Goal: Task Accomplishment & Management: Manage account settings

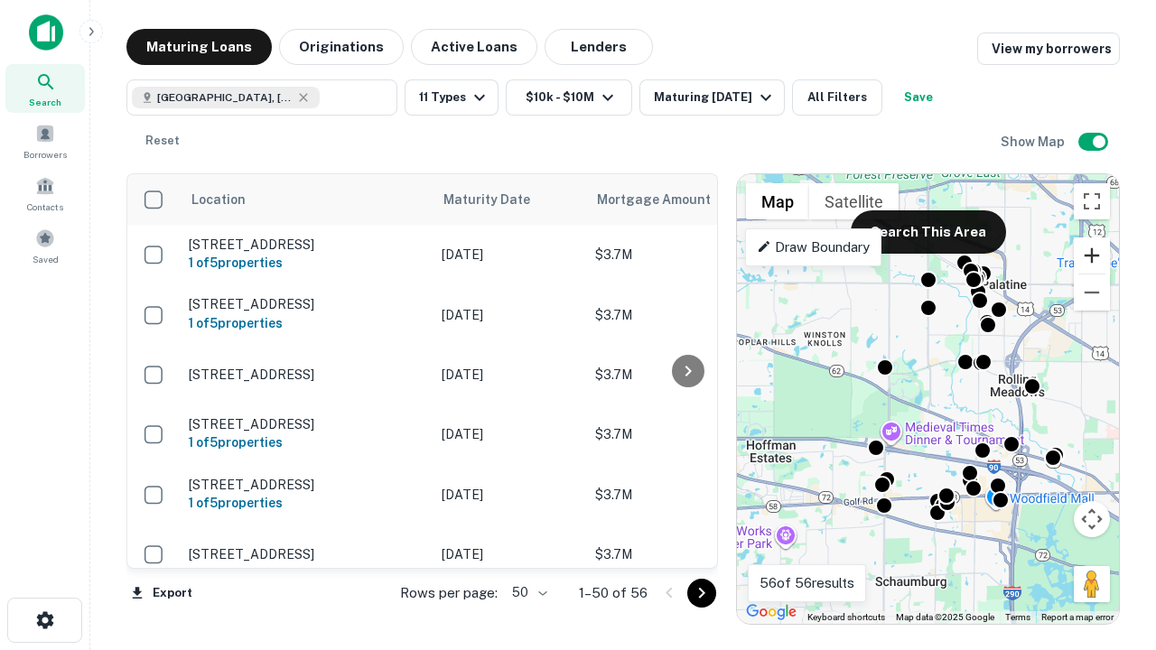
click at [1092, 256] on button "Zoom in" at bounding box center [1092, 256] width 36 height 36
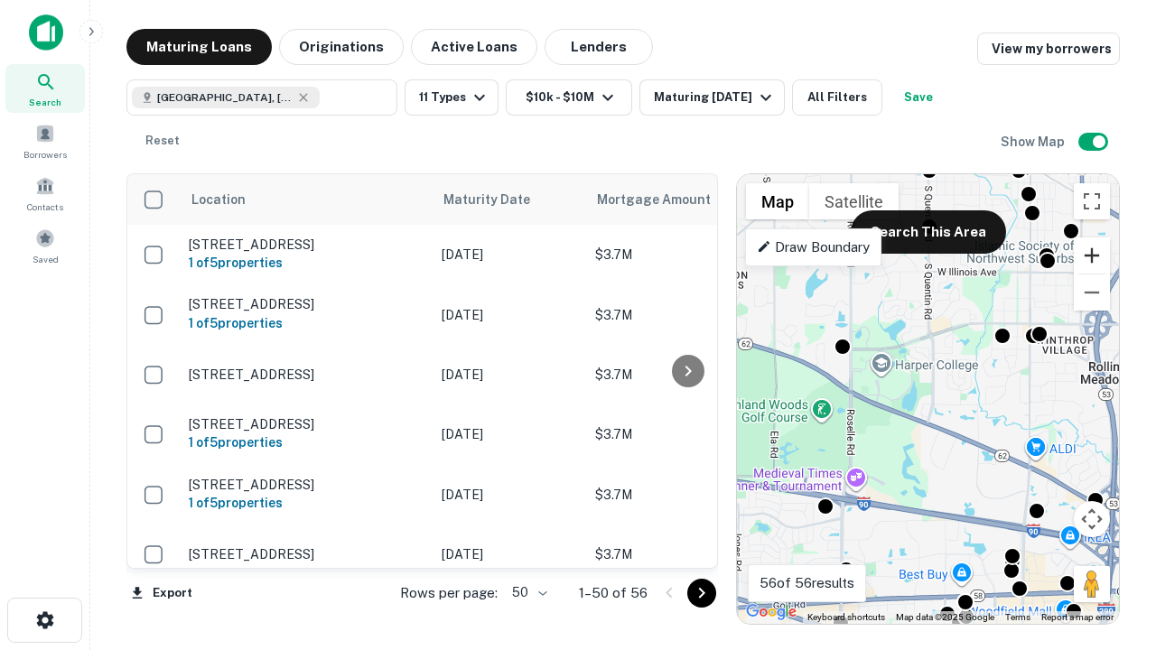
click at [1092, 256] on button "Zoom in" at bounding box center [1092, 256] width 36 height 36
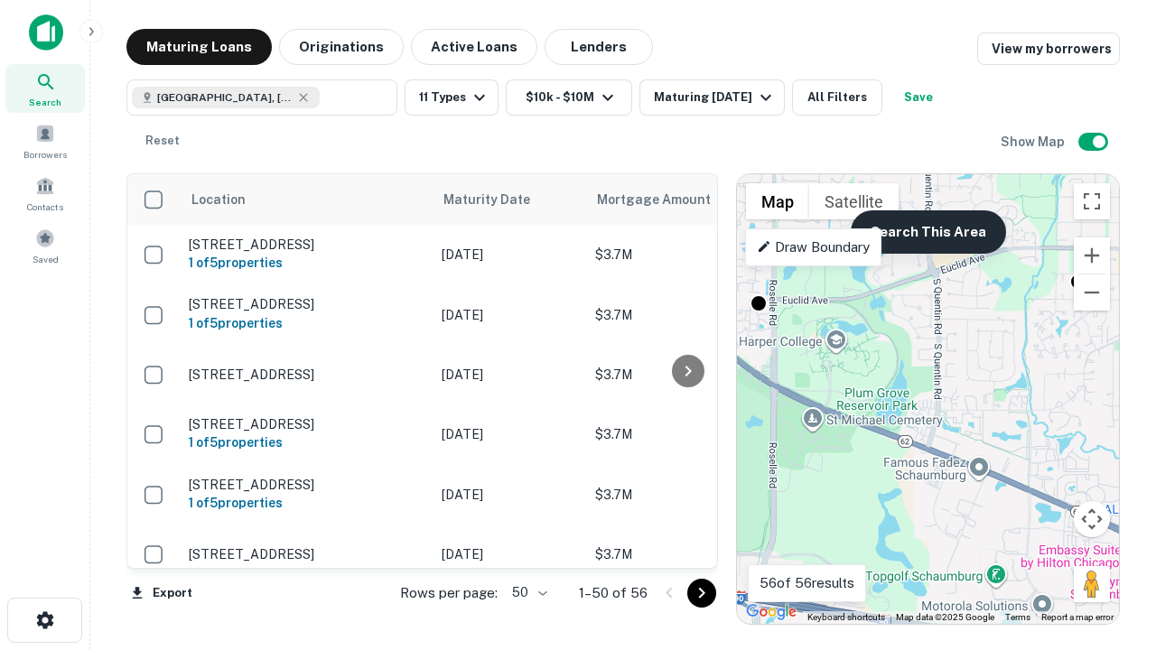
click at [928, 232] on button "Search This Area" at bounding box center [928, 231] width 155 height 43
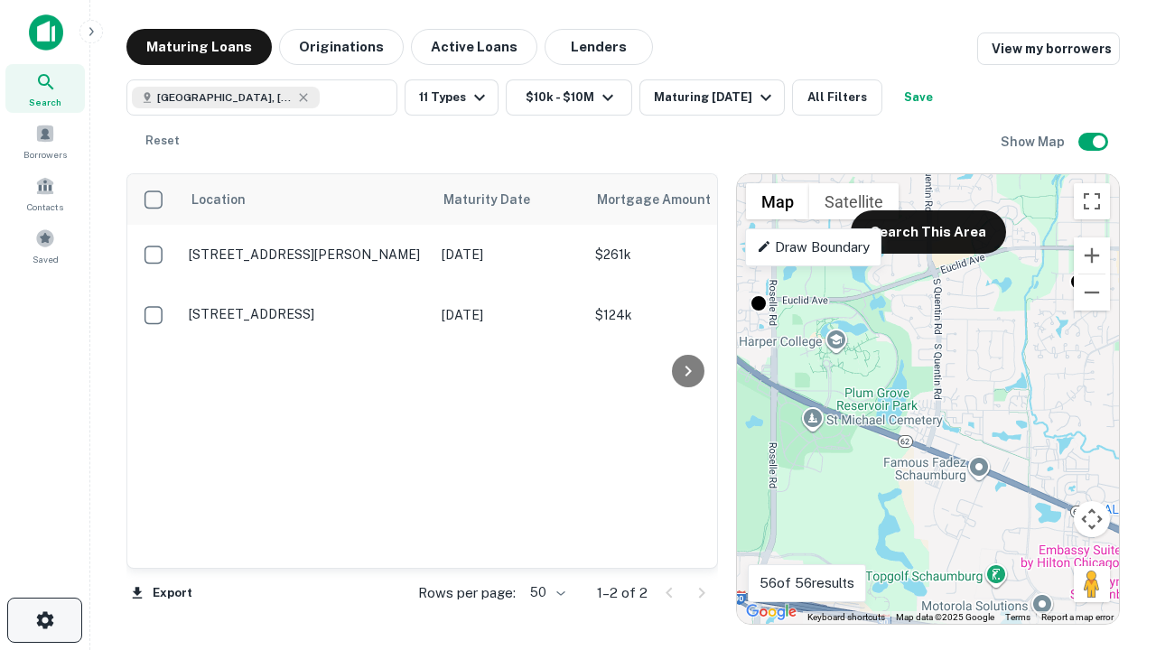
click at [44, 621] on icon "button" at bounding box center [45, 621] width 22 height 22
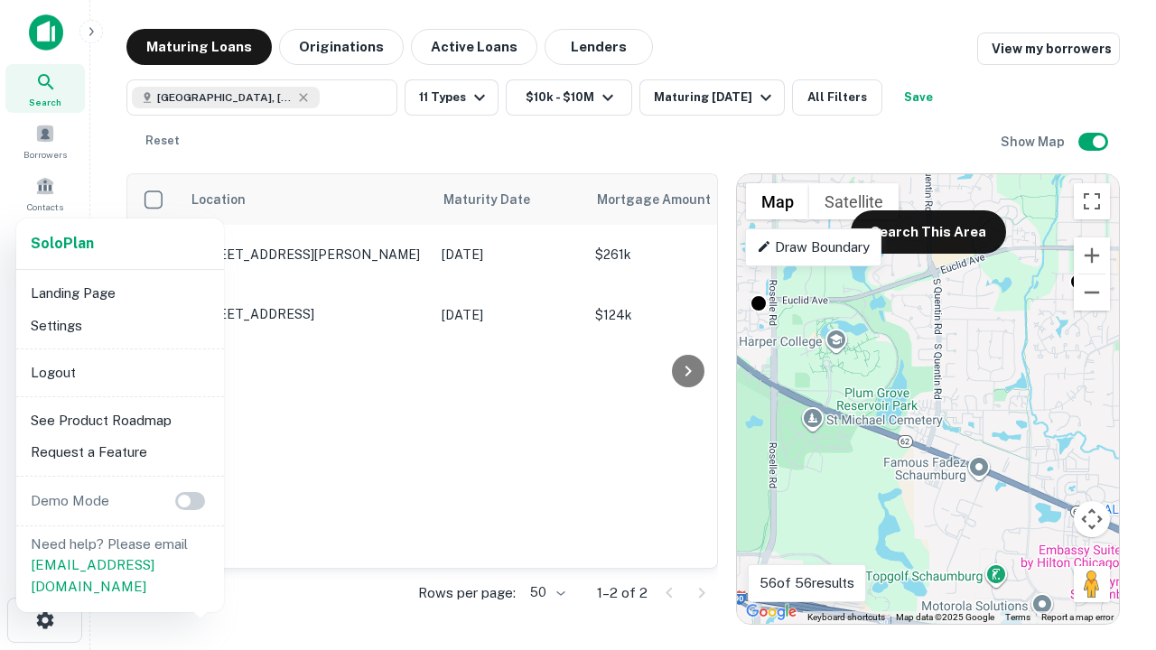
click at [119, 372] on li "Logout" at bounding box center [119, 373] width 193 height 33
